Goal: Task Accomplishment & Management: Manage account settings

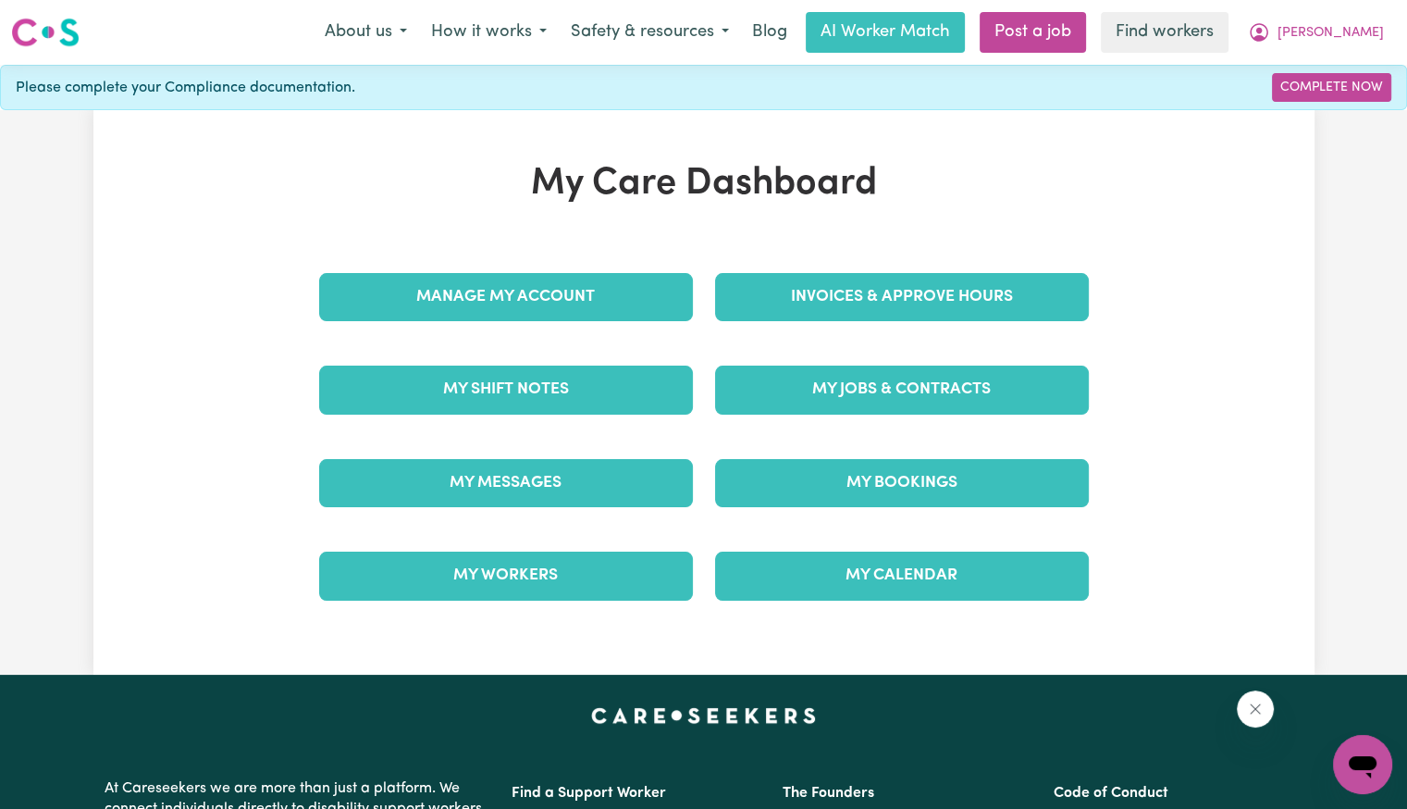
drag, startPoint x: 0, startPoint y: 0, endPoint x: 846, endPoint y: 268, distance: 887.3
click at [846, 268] on div "Invoices & Approve Hours" at bounding box center [902, 297] width 396 height 93
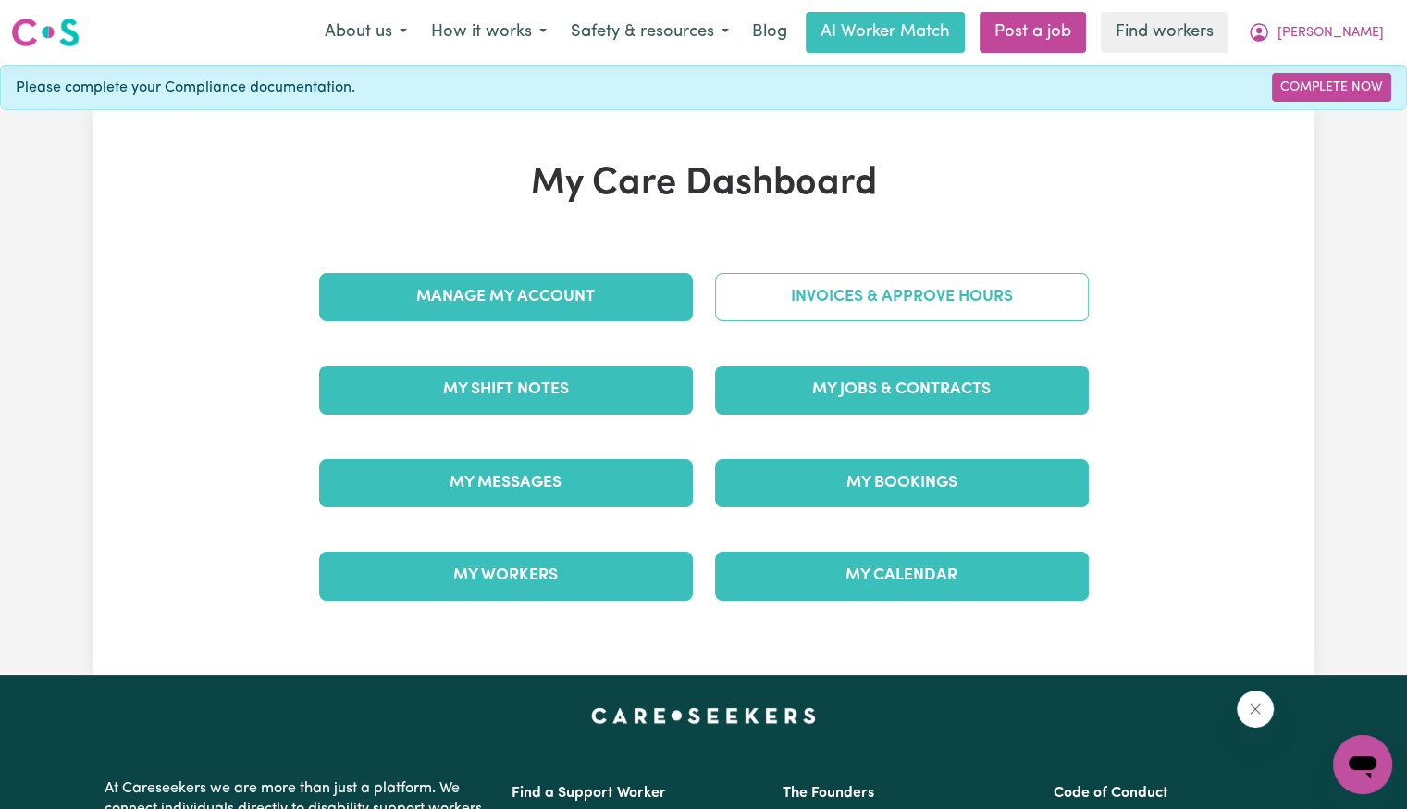
click at [846, 300] on link "Invoices & Approve Hours" at bounding box center [902, 297] width 374 height 48
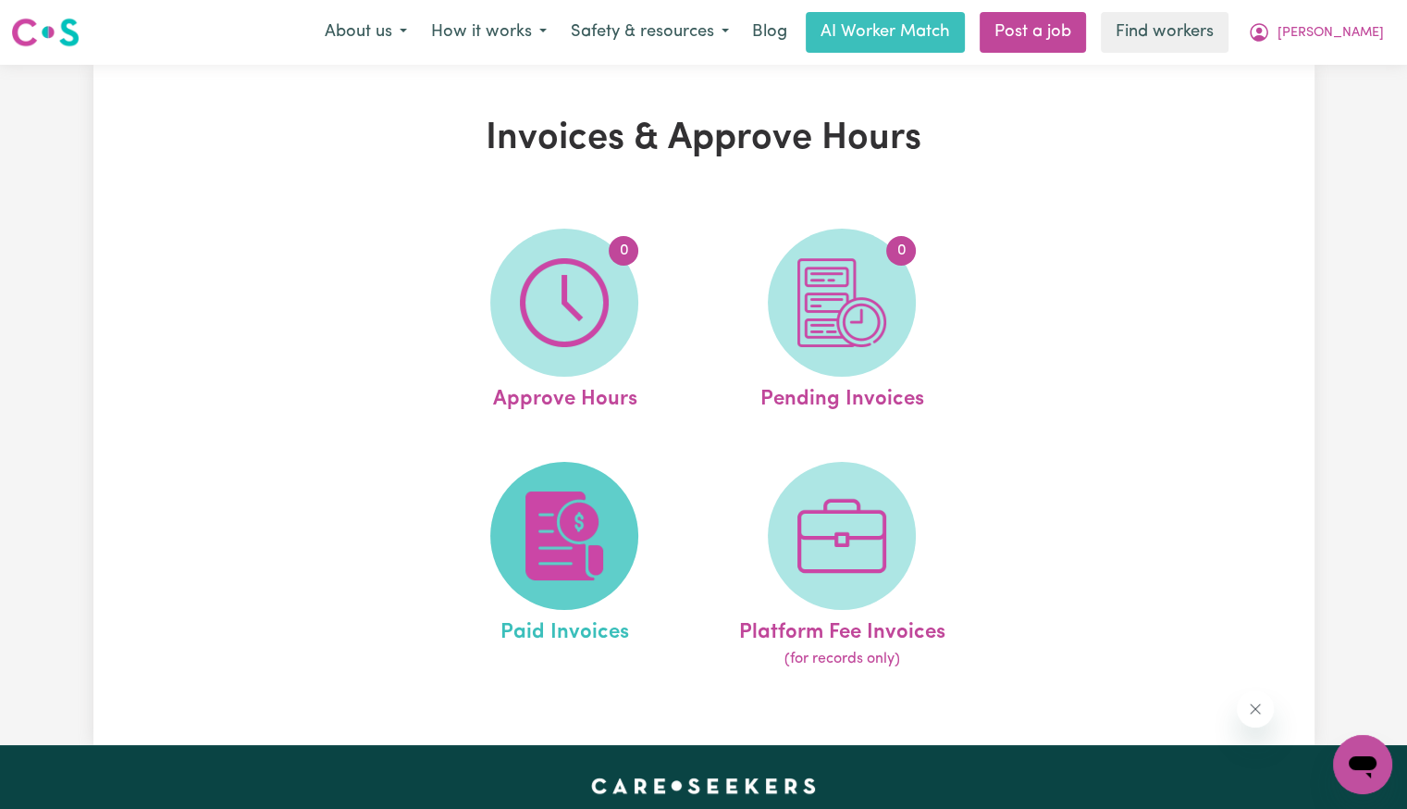
click at [574, 528] on img at bounding box center [564, 535] width 89 height 89
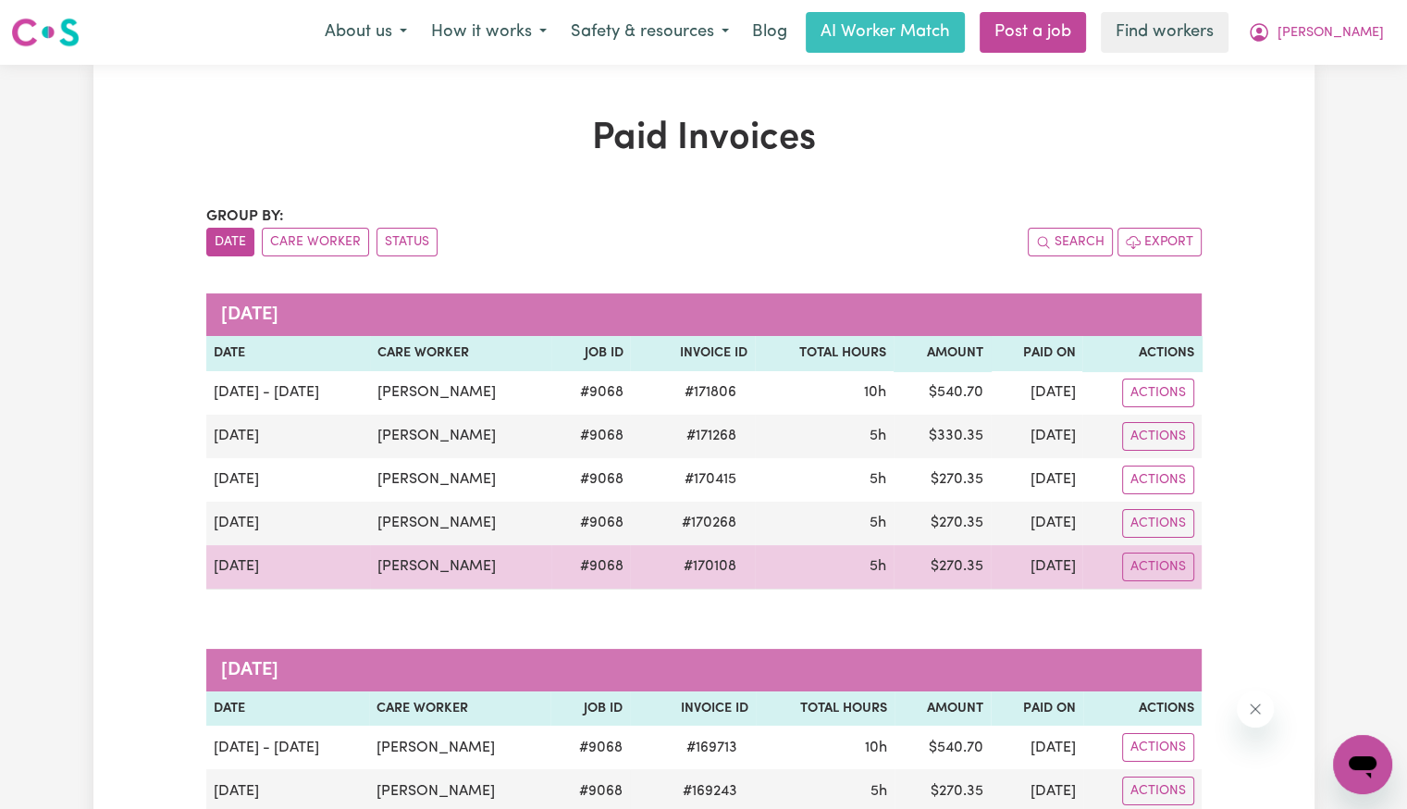
click at [679, 564] on span "# 170108" at bounding box center [710, 566] width 75 height 22
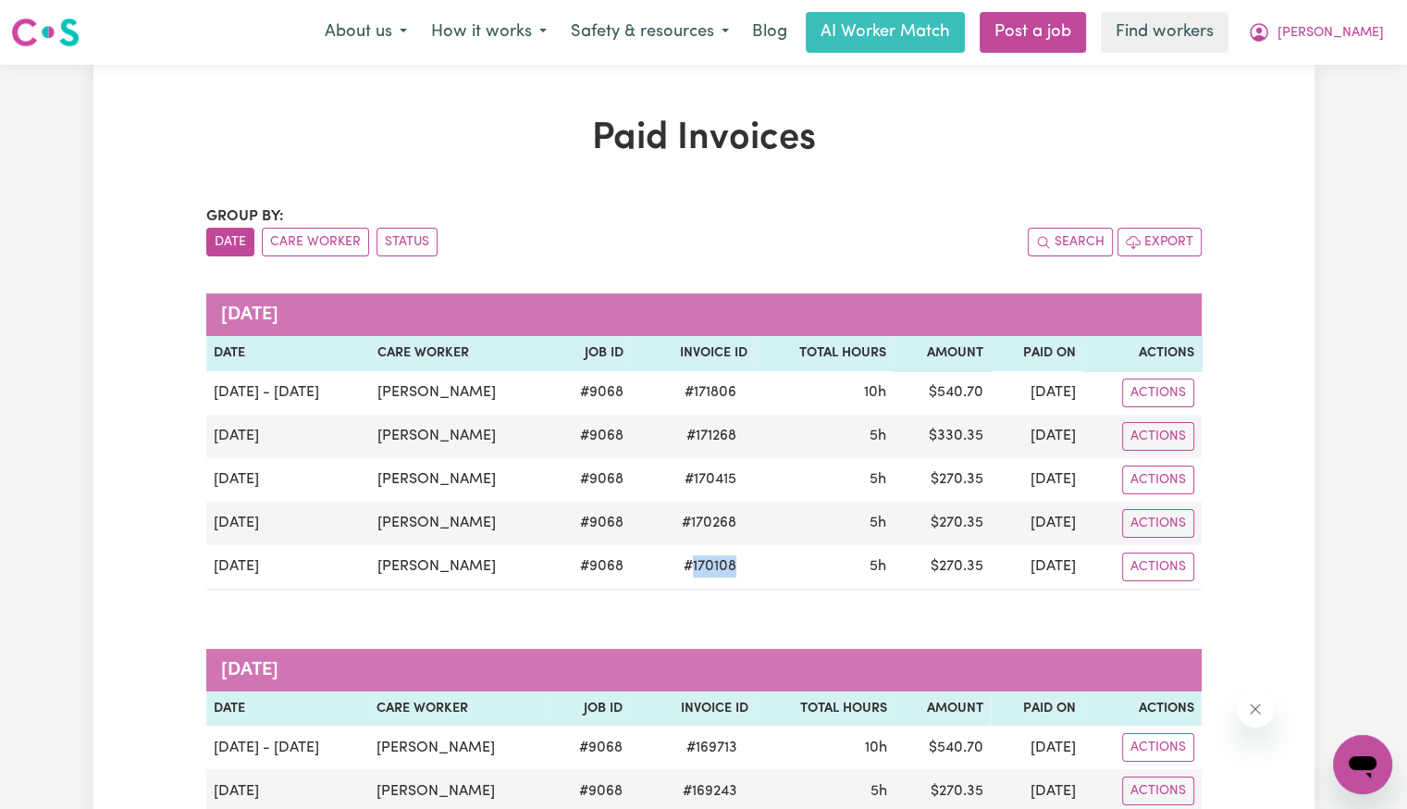
copy span "170108"
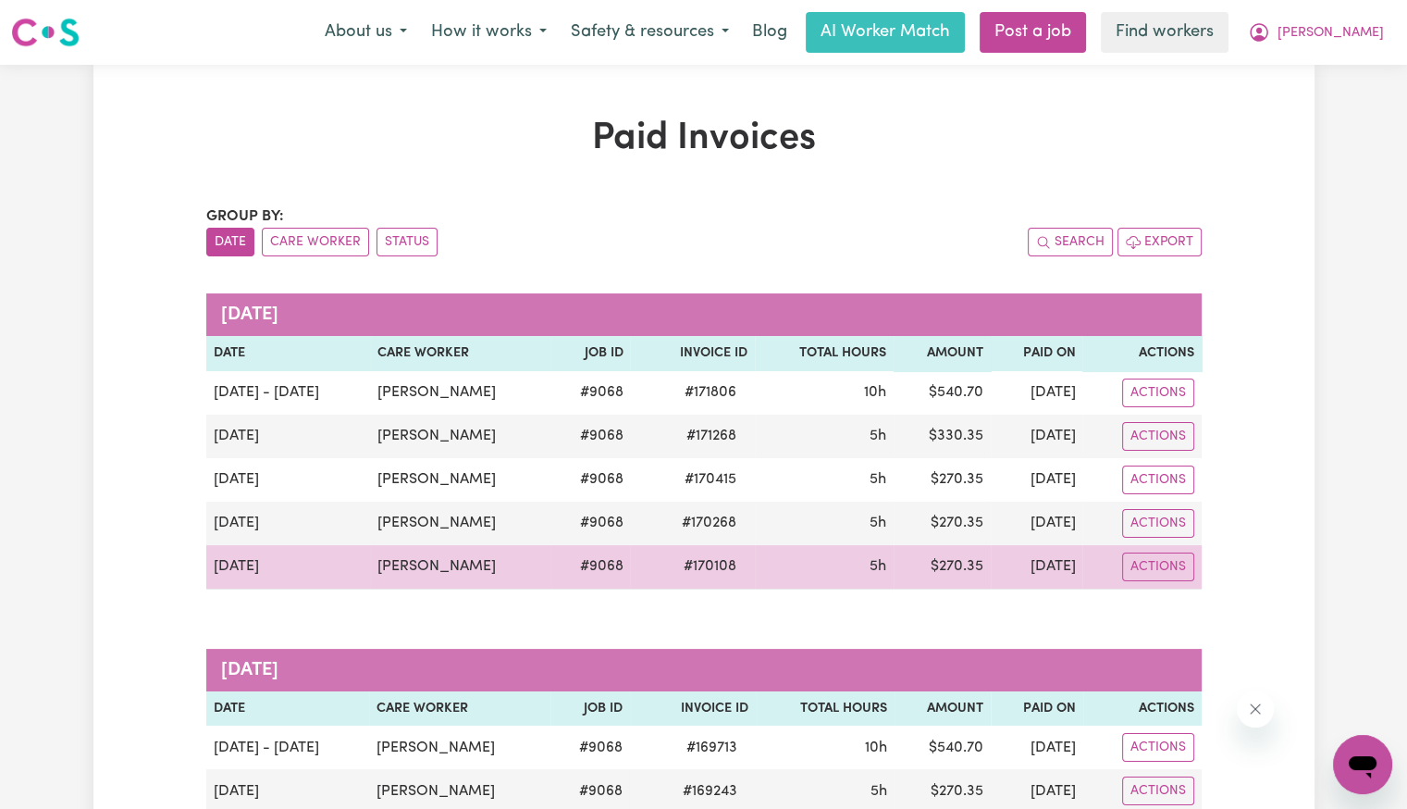
click at [692, 566] on span "# 170108" at bounding box center [710, 566] width 75 height 22
click at [690, 564] on span "# 170108" at bounding box center [710, 566] width 75 height 22
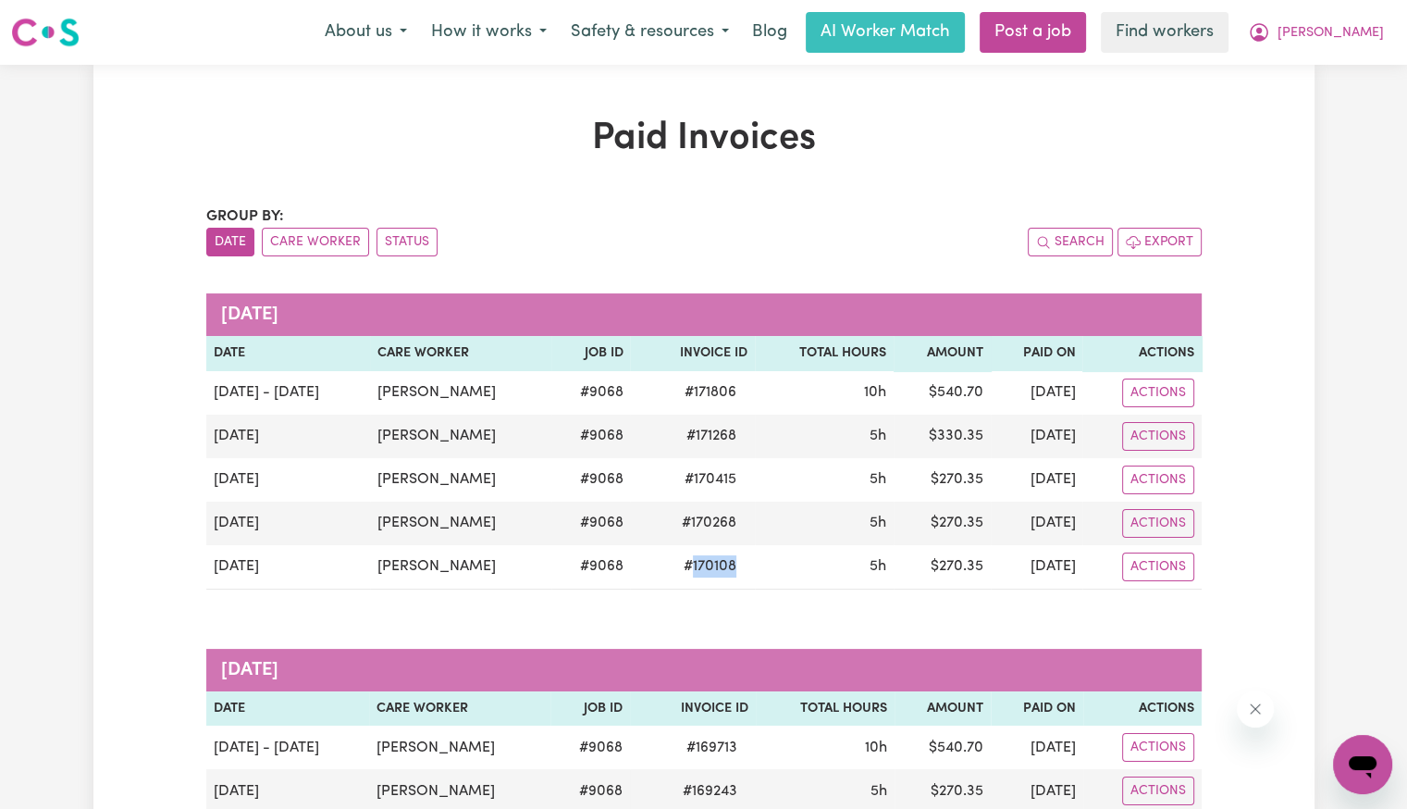
copy span "170108"
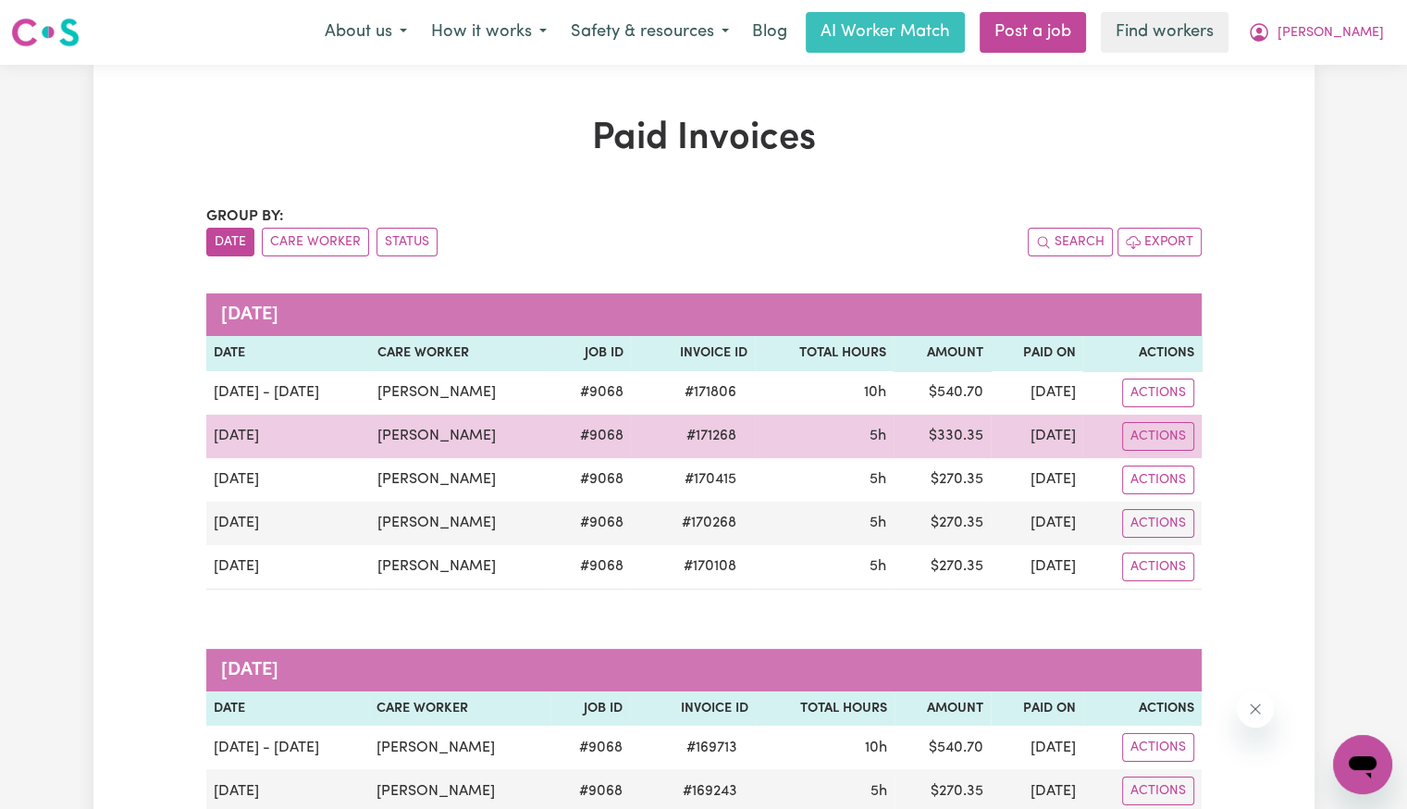
click at [685, 440] on span "# 171268" at bounding box center [711, 436] width 72 height 22
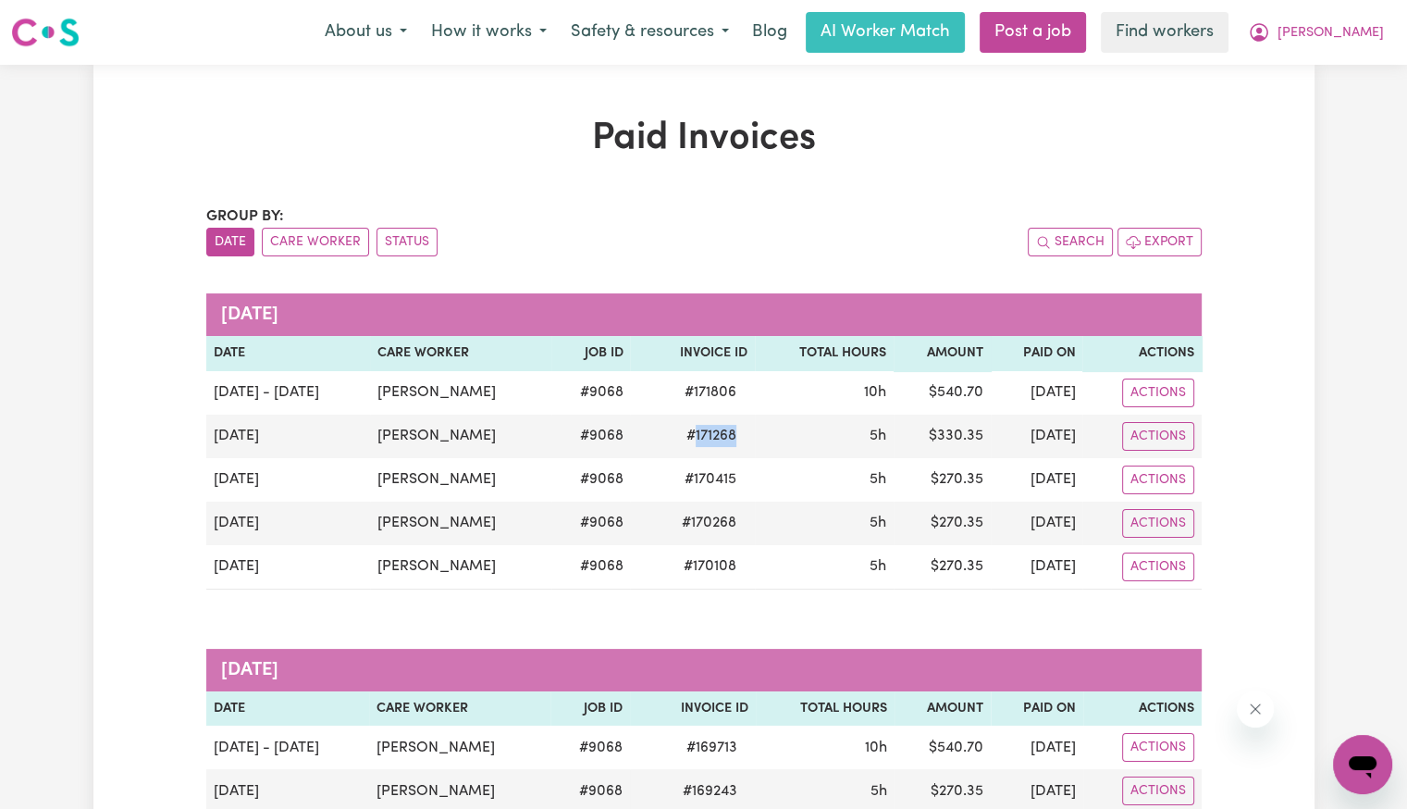
copy span "171268"
click at [1354, 42] on span "[PERSON_NAME]" at bounding box center [1331, 33] width 106 height 20
click at [1338, 93] on link "Logout" at bounding box center [1322, 106] width 146 height 35
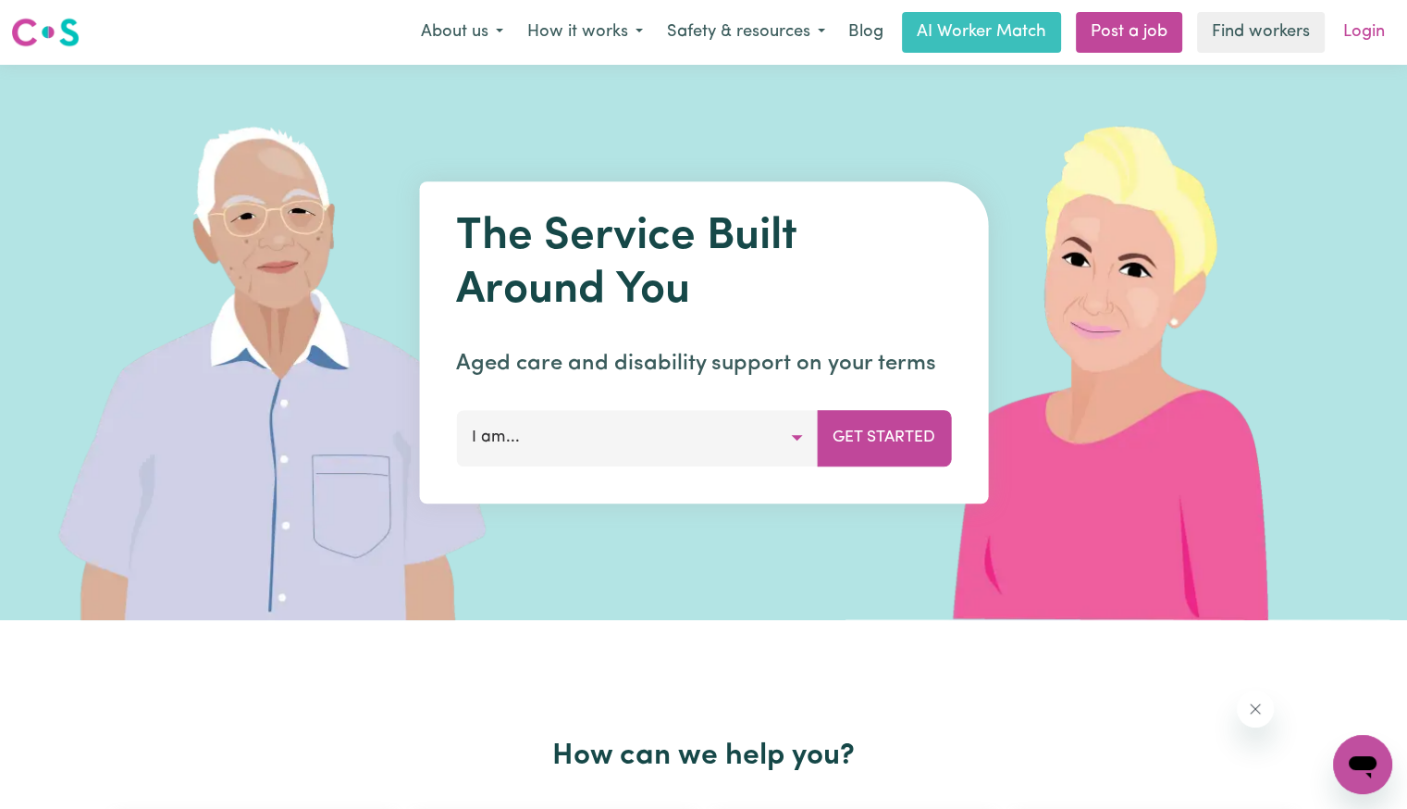
click at [1359, 31] on link "Login" at bounding box center [1364, 32] width 64 height 41
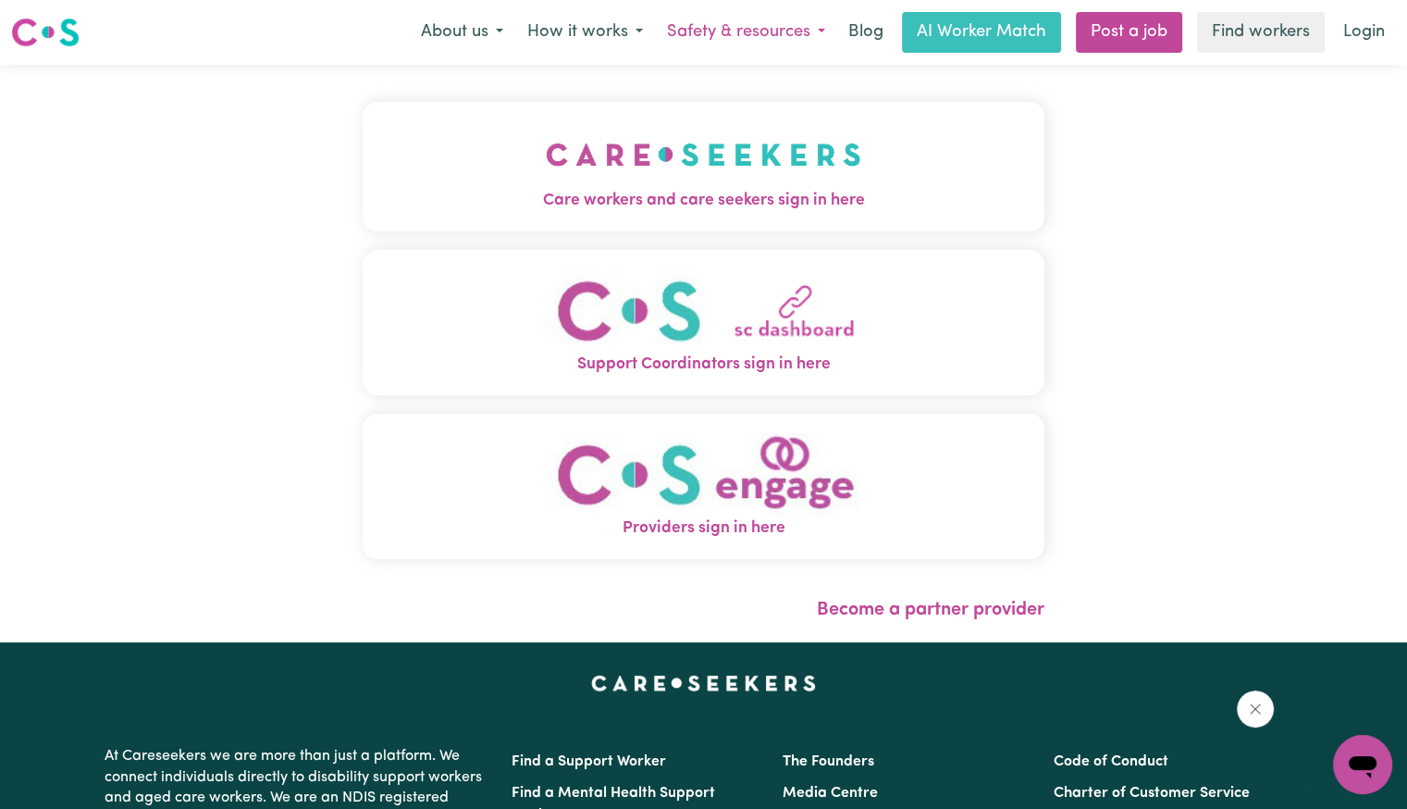
click at [799, 49] on button "Safety & resources" at bounding box center [746, 32] width 182 height 39
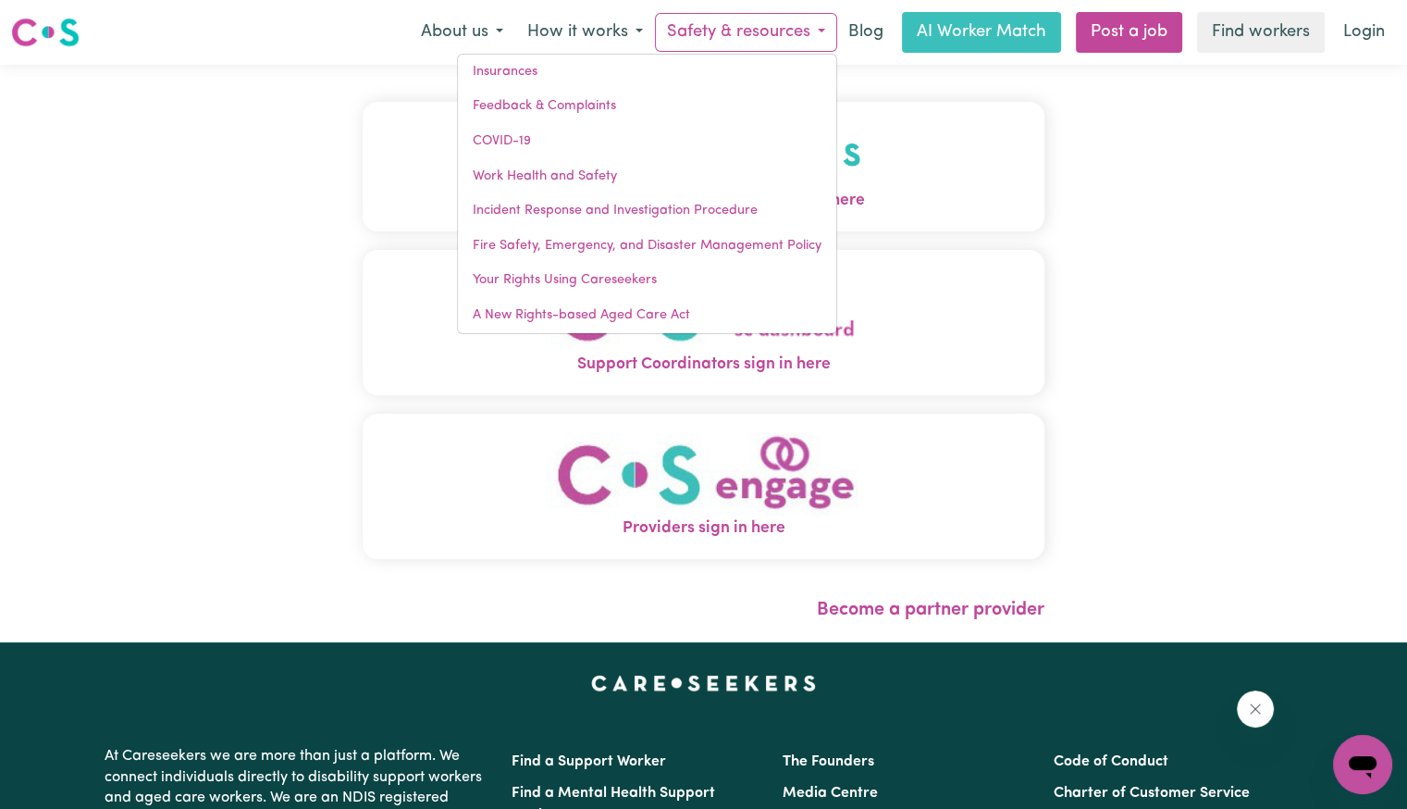
click at [876, 139] on button "Care workers and care seekers sign in here" at bounding box center [704, 167] width 682 height 130
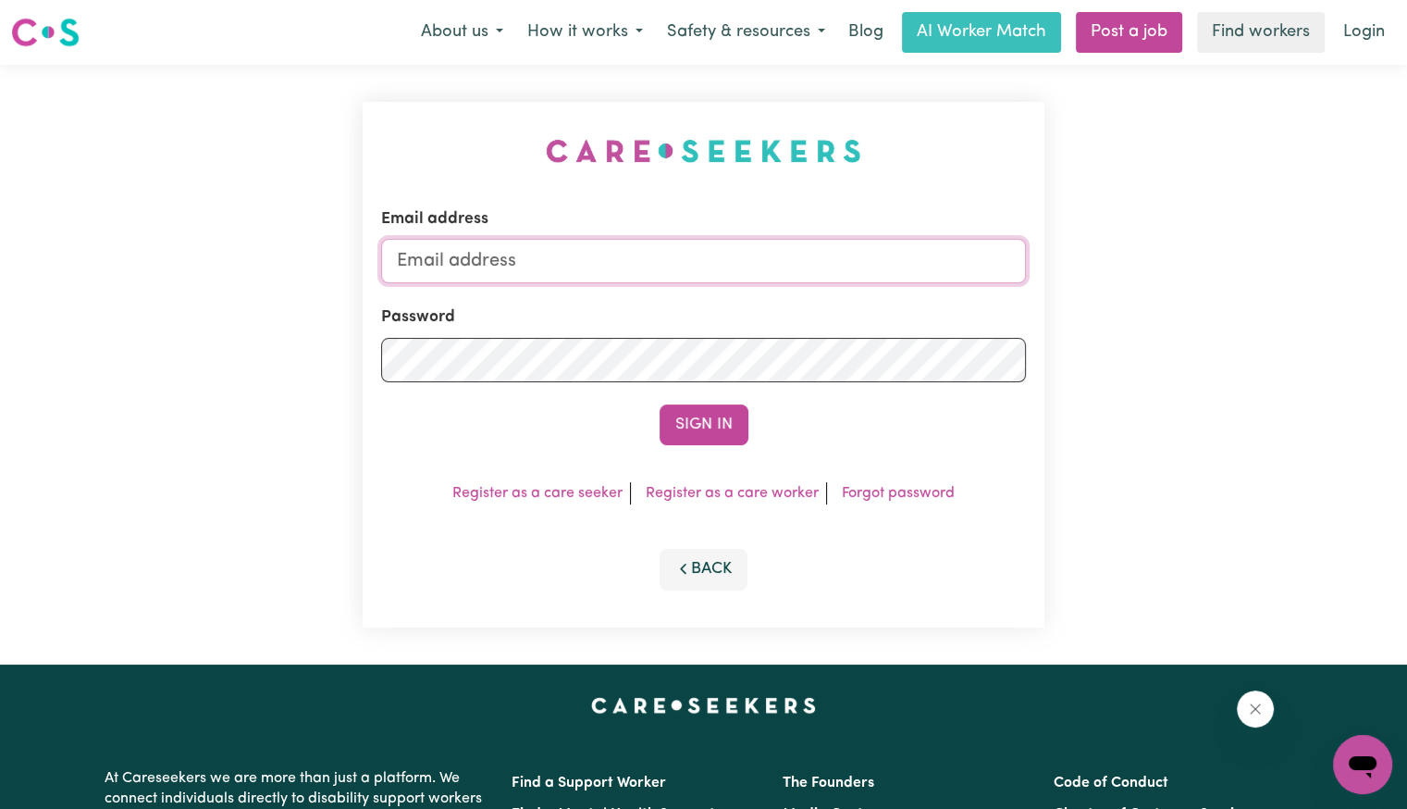
click at [635, 266] on input "Email address" at bounding box center [703, 261] width 645 height 44
drag, startPoint x: 496, startPoint y: 261, endPoint x: 1252, endPoint y: 261, distance: 756.0
click at [1252, 261] on div "Email address [EMAIL_ADDRESS][DOMAIN_NAME] Password Sign In Register as a care …" at bounding box center [703, 365] width 1407 height 600
drag, startPoint x: 600, startPoint y: 260, endPoint x: 497, endPoint y: 253, distance: 103.0
click at [497, 253] on input "[EMAIL_ADDRESS][DOMAIN_NAME]" at bounding box center [703, 261] width 645 height 44
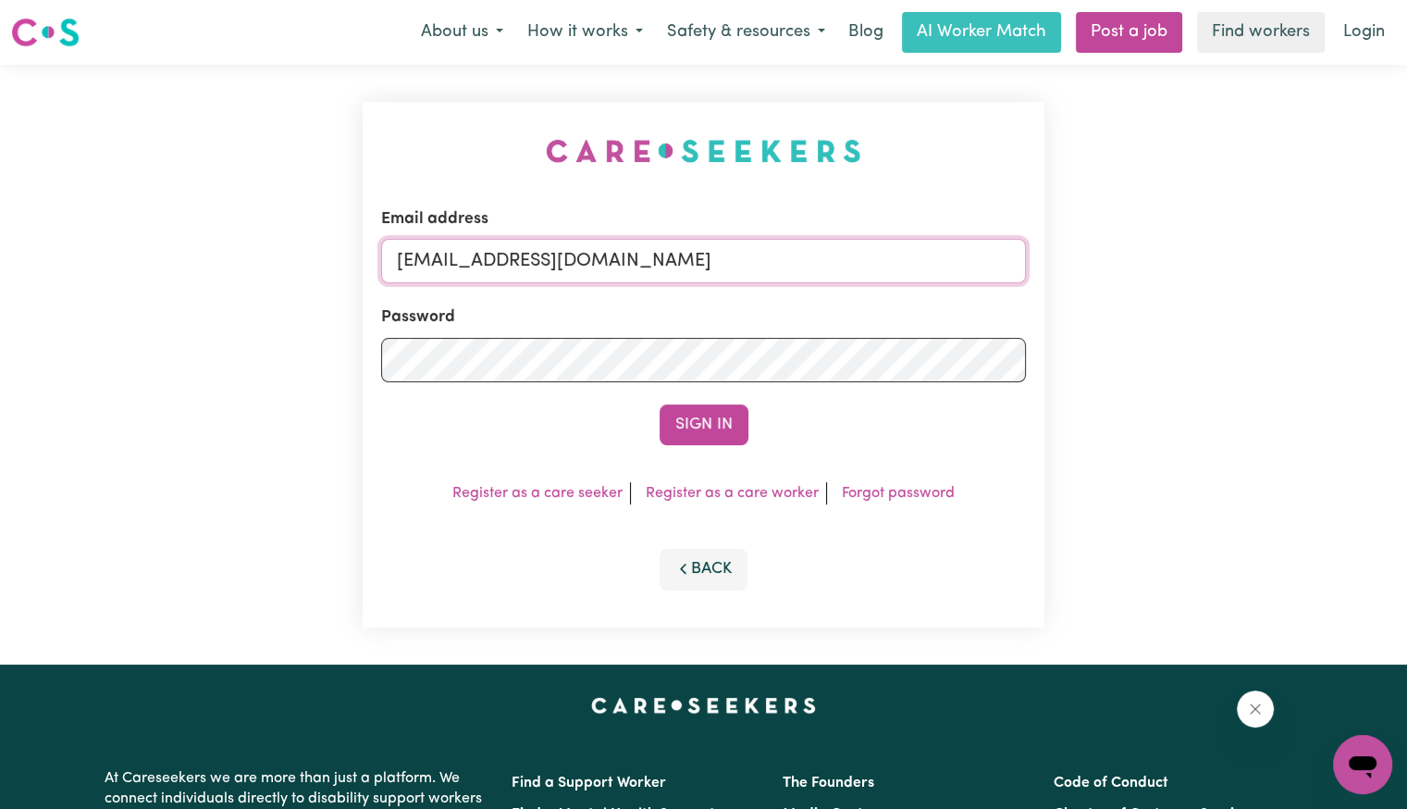
paste input "[PERSON_NAME]"
click at [574, 257] on input "superuser~Vartouhie [EMAIL_ADDRESS][DOMAIN_NAME]" at bounding box center [703, 261] width 645 height 44
click at [660, 404] on button "Sign In" at bounding box center [704, 424] width 89 height 41
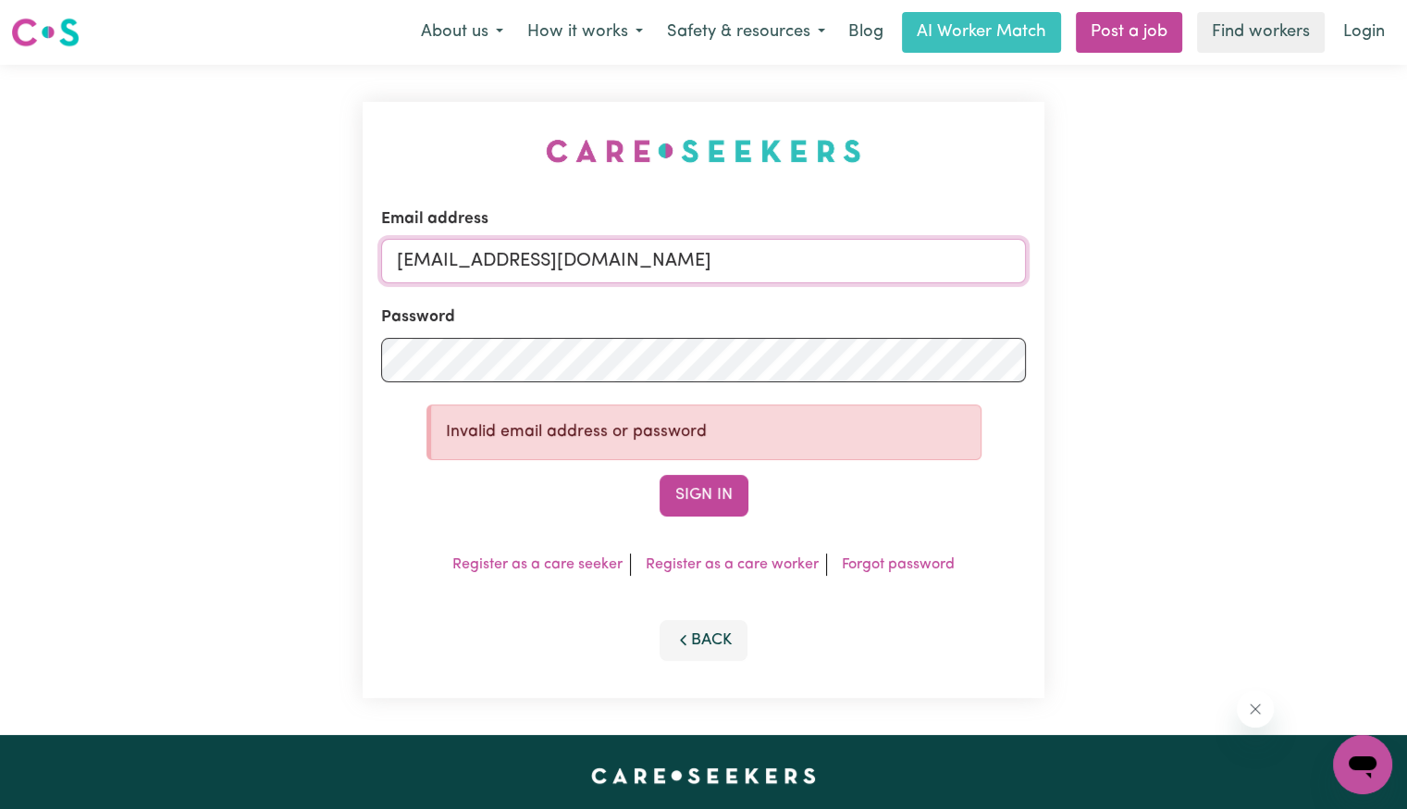
click at [614, 265] on input "[EMAIL_ADDRESS][DOMAIN_NAME]" at bounding box center [703, 261] width 645 height 44
paste input "[PERSON_NAME]"
type input "[EMAIL_ADDRESS][DOMAIN_NAME]"
click at [660, 475] on button "Sign In" at bounding box center [704, 495] width 89 height 41
